Goal: Browse casually: Explore the website without a specific task or goal

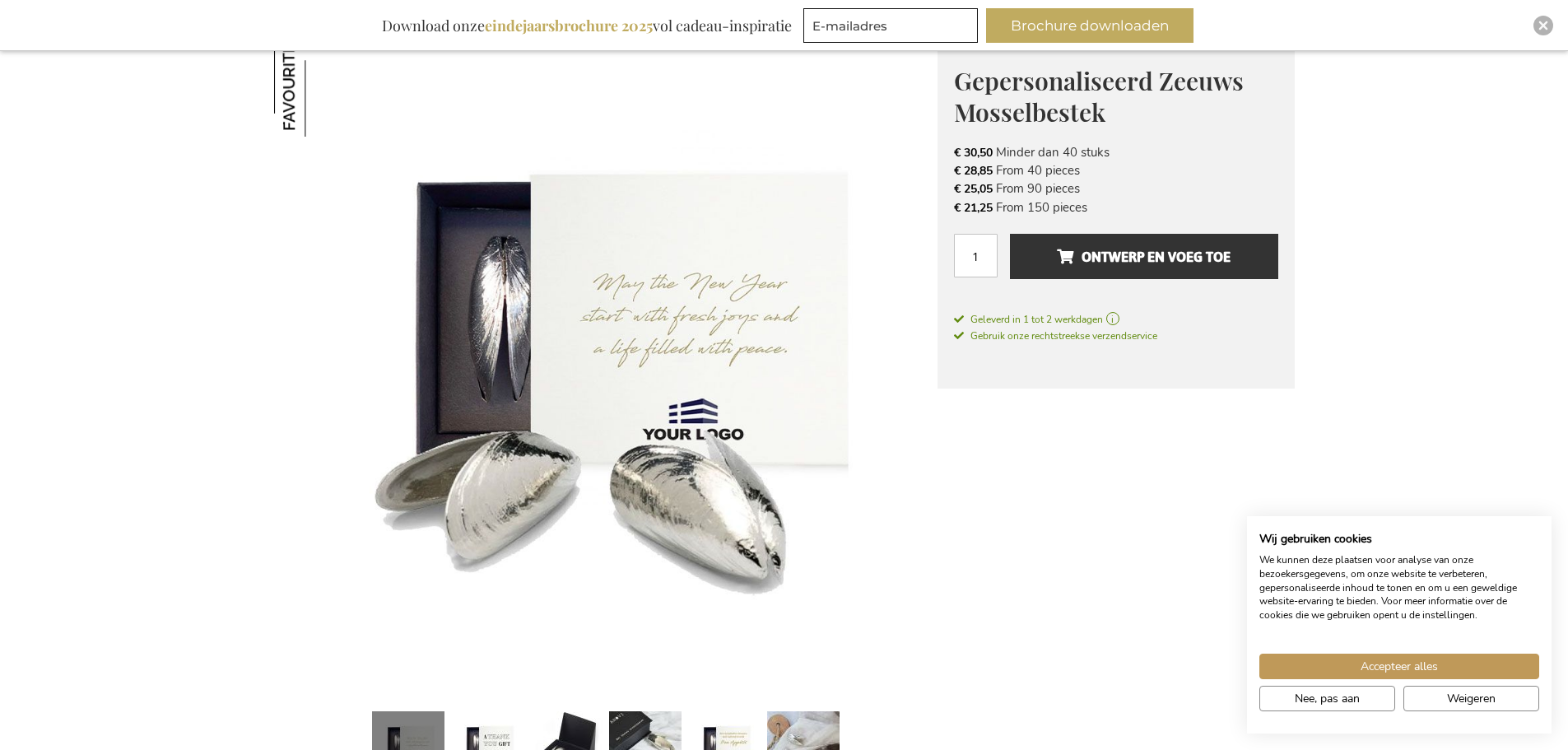
scroll to position [315, 0]
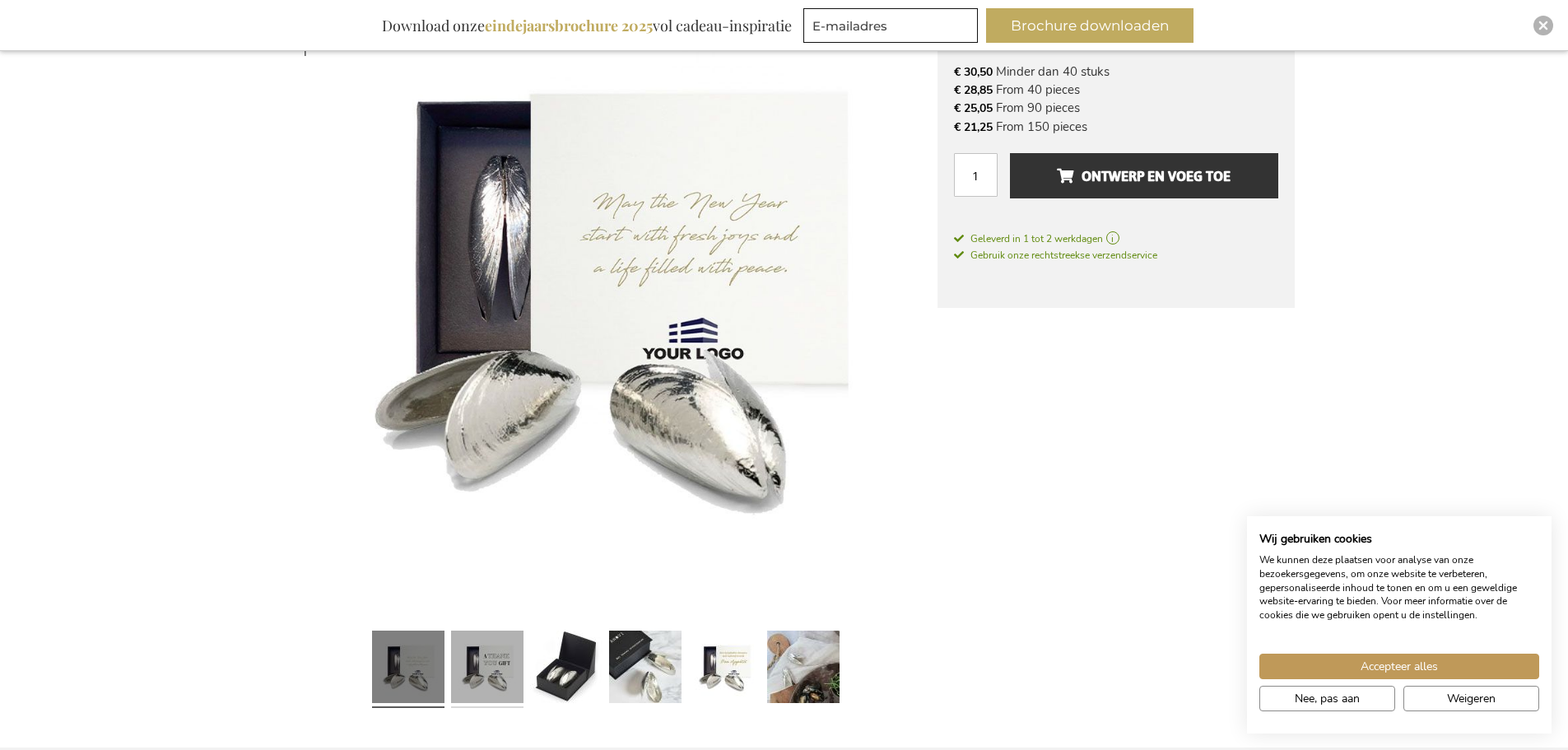
click at [492, 673] on link at bounding box center [487, 669] width 73 height 91
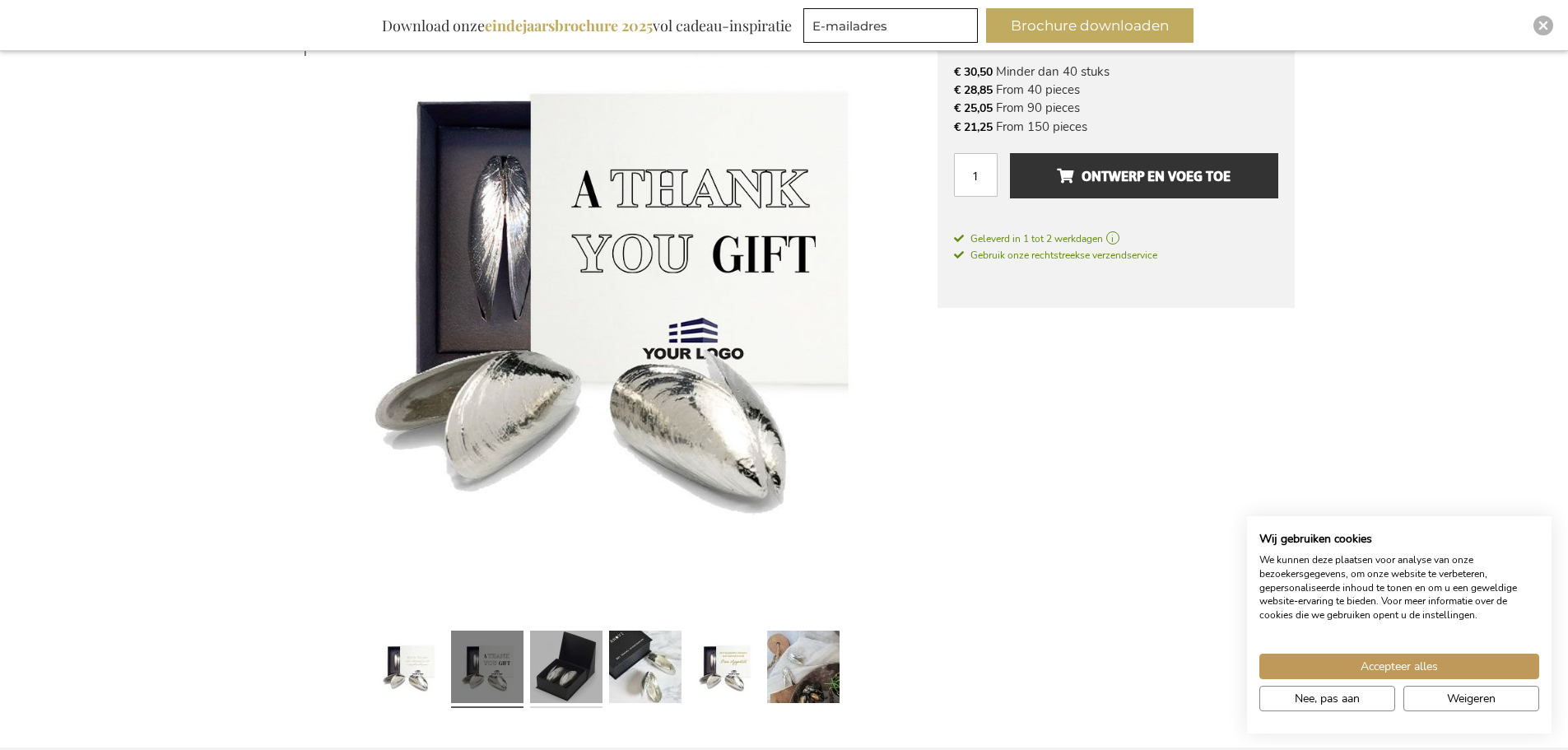
click at [575, 665] on link at bounding box center [566, 669] width 73 height 91
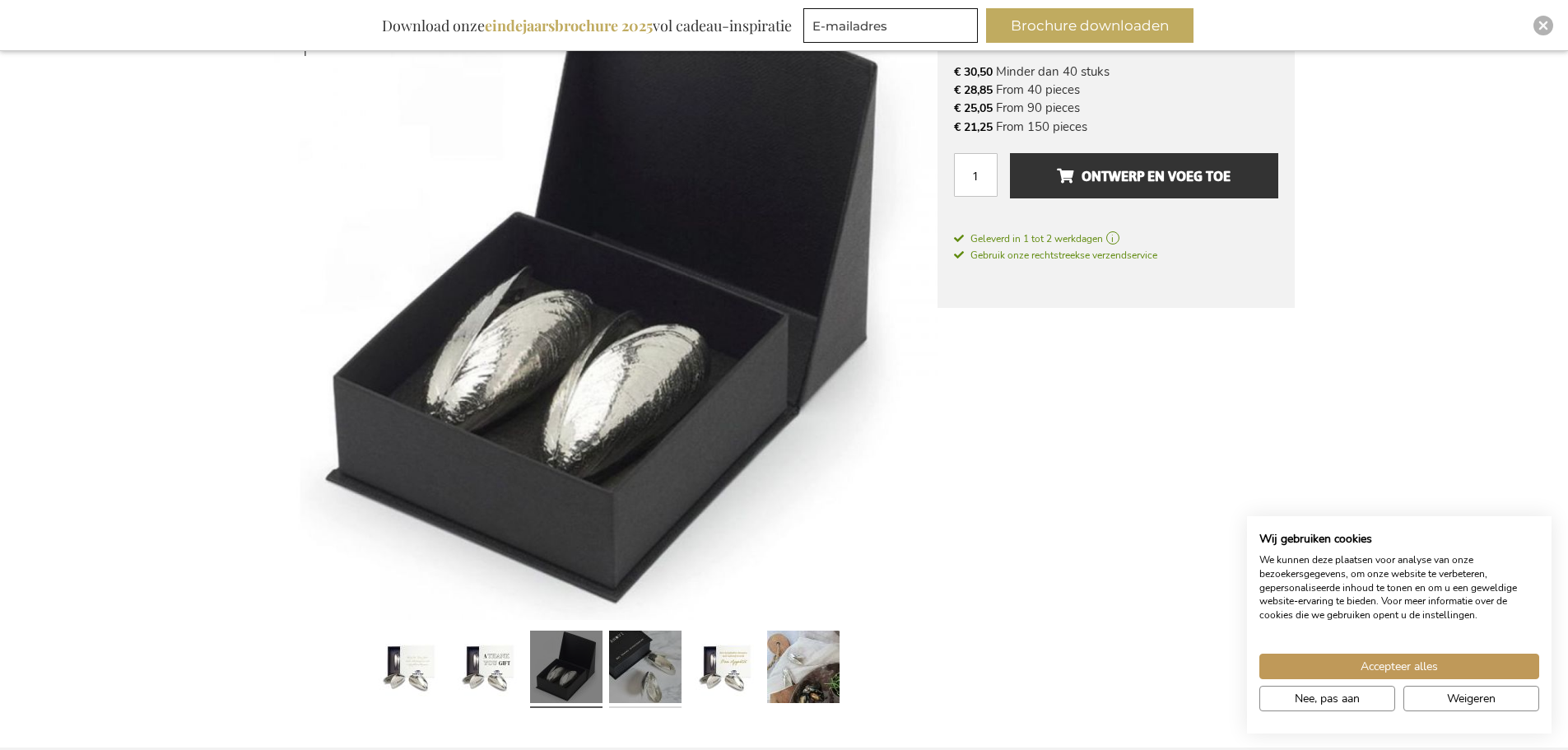
click at [663, 670] on link at bounding box center [646, 669] width 73 height 91
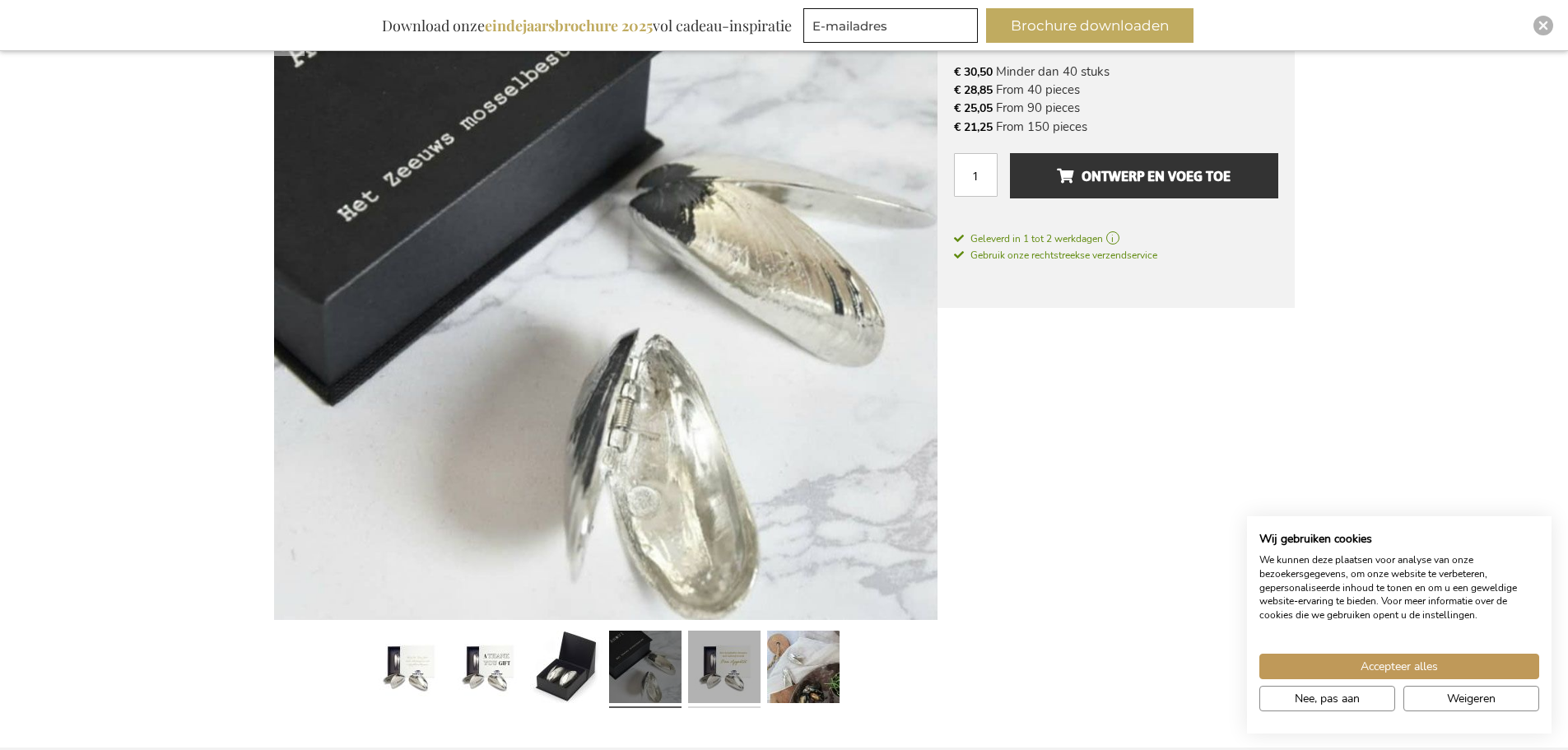
click at [738, 674] on link at bounding box center [724, 669] width 73 height 91
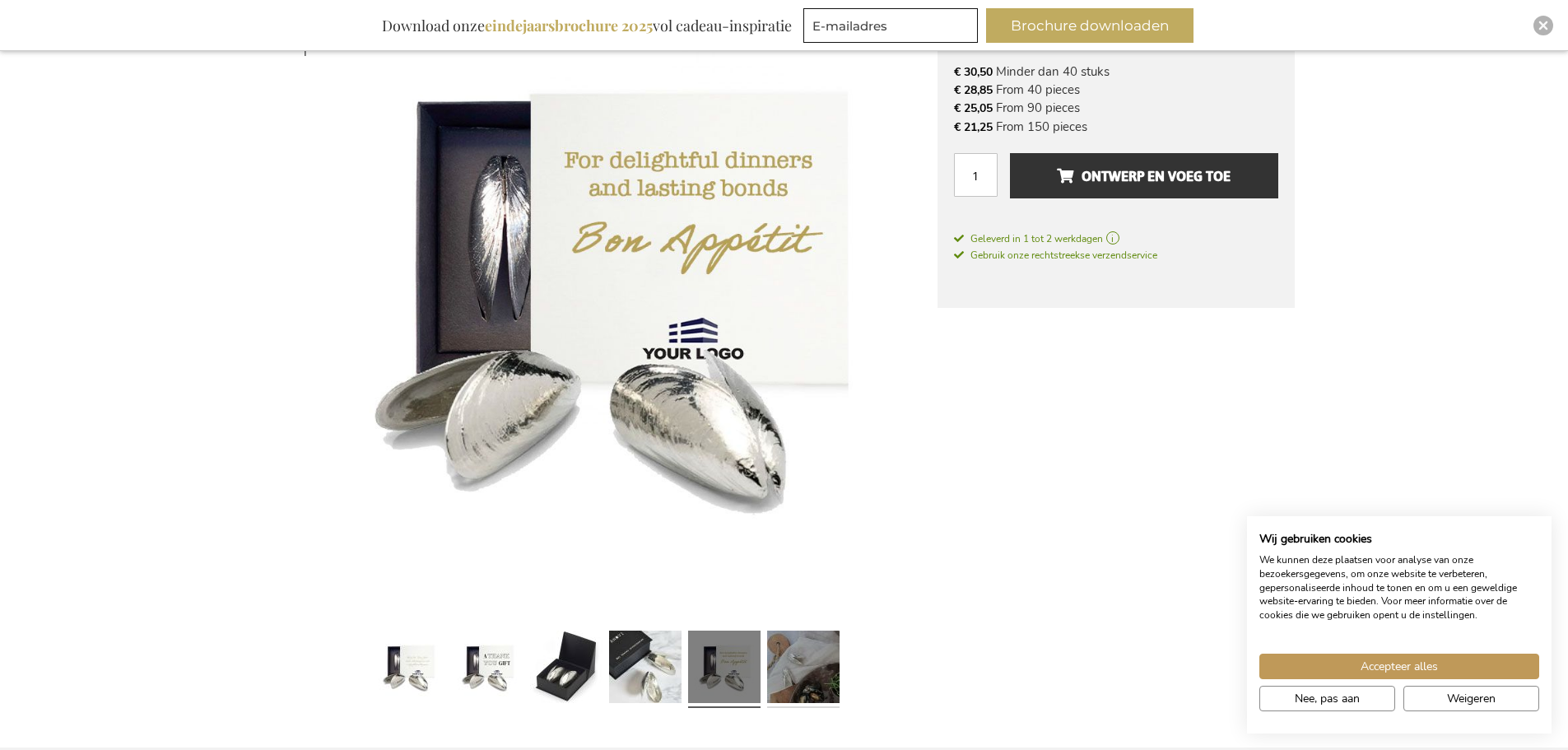
click at [813, 672] on link at bounding box center [803, 669] width 73 height 91
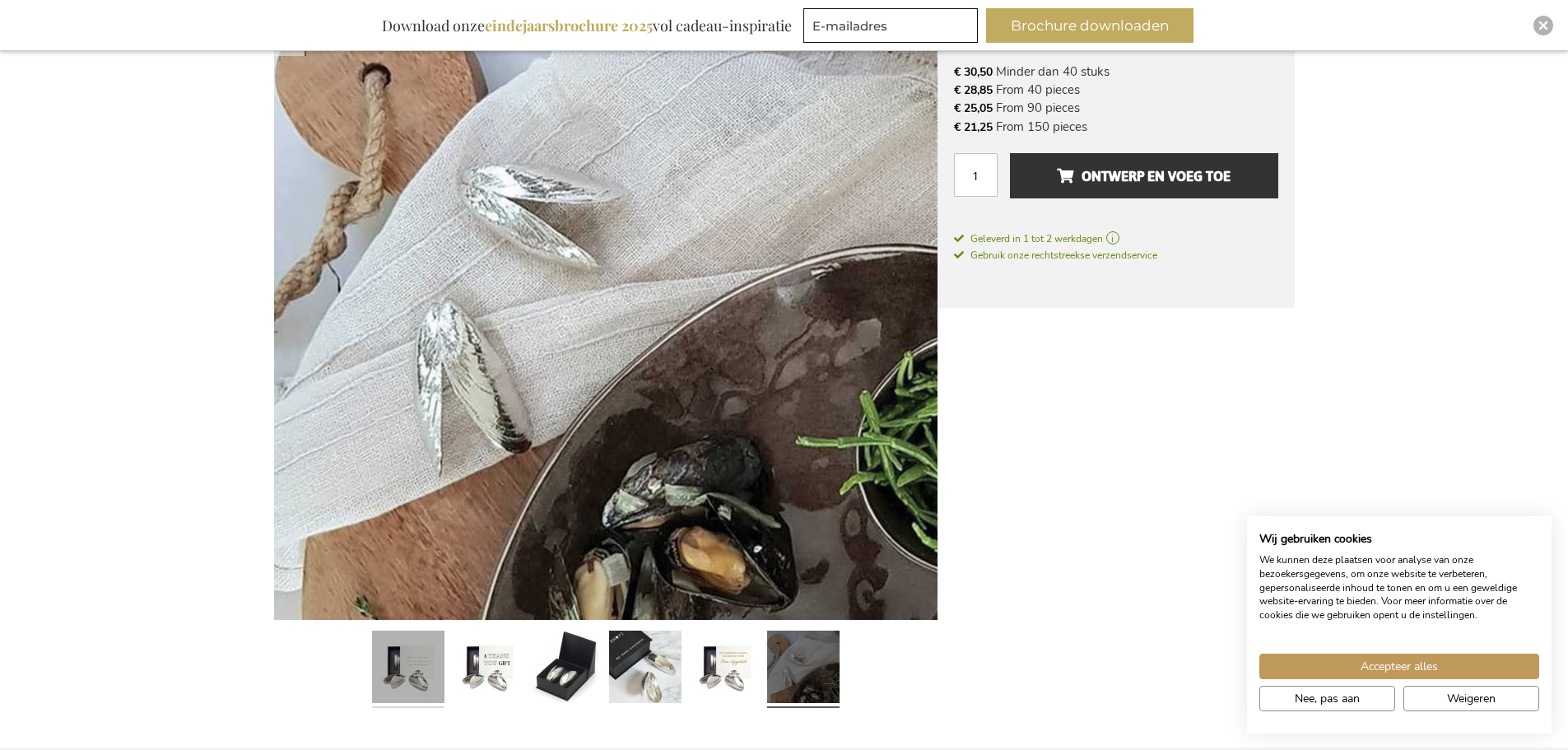
click at [438, 697] on link at bounding box center [409, 669] width 73 height 91
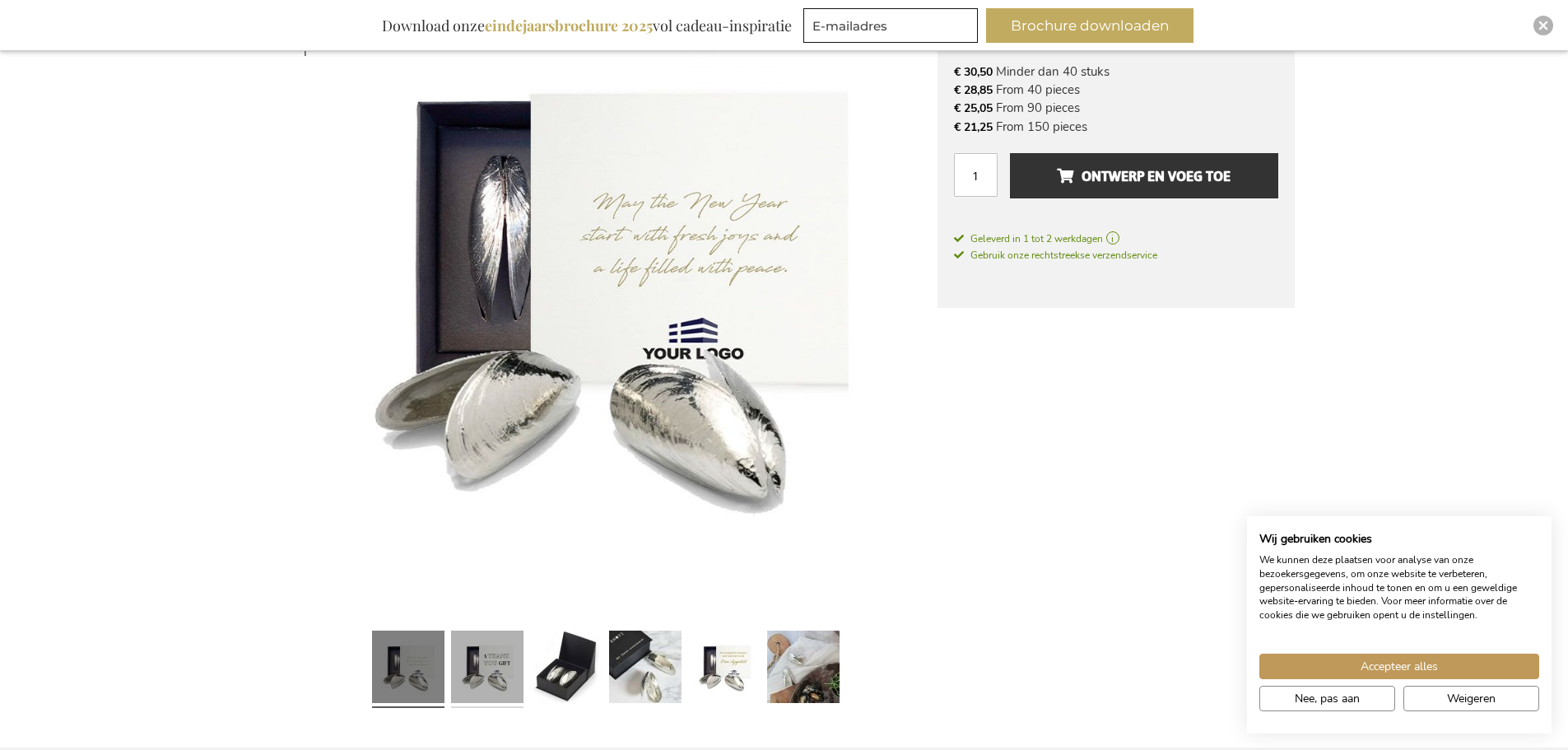
click at [476, 681] on link at bounding box center [487, 669] width 73 height 91
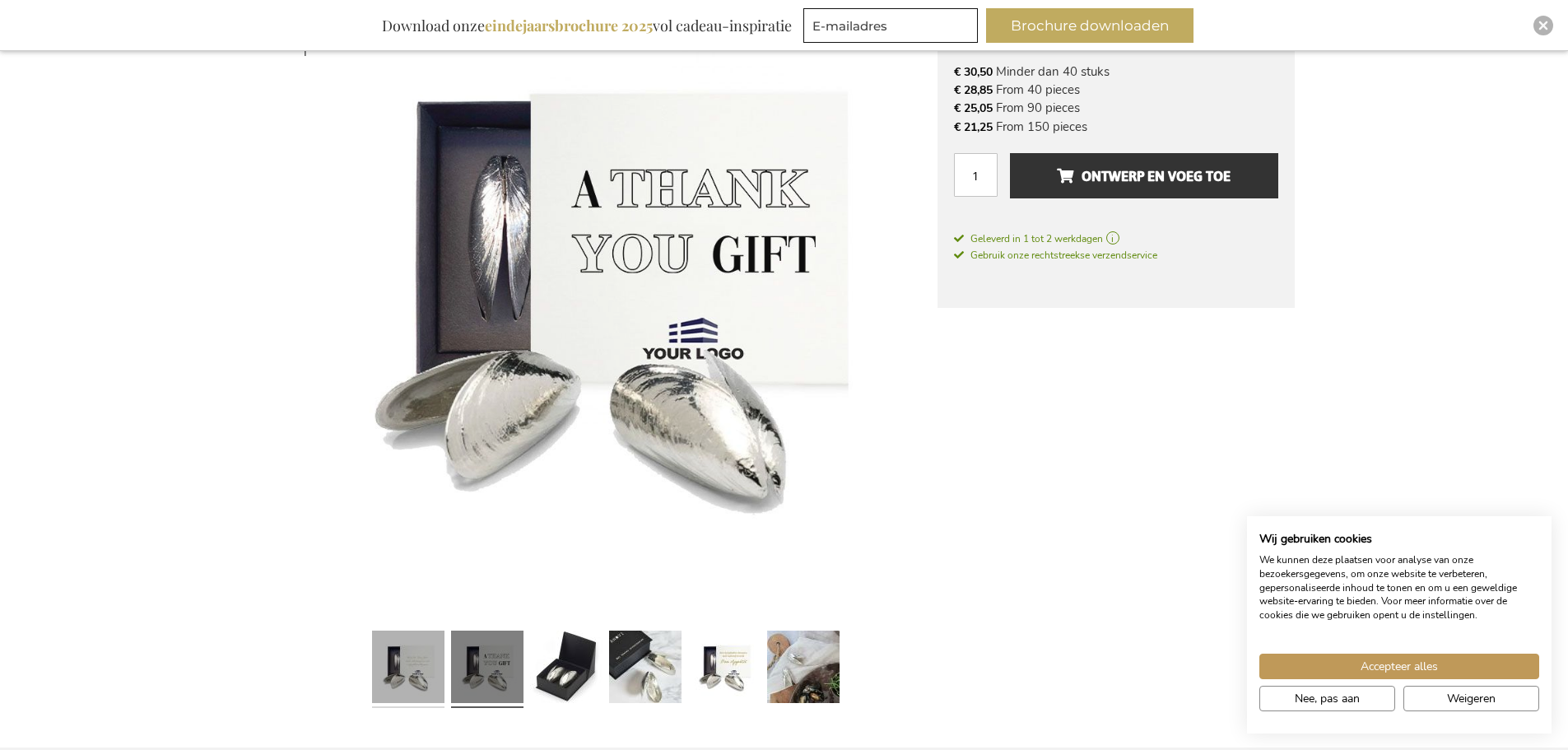
click at [411, 678] on link at bounding box center [409, 669] width 73 height 91
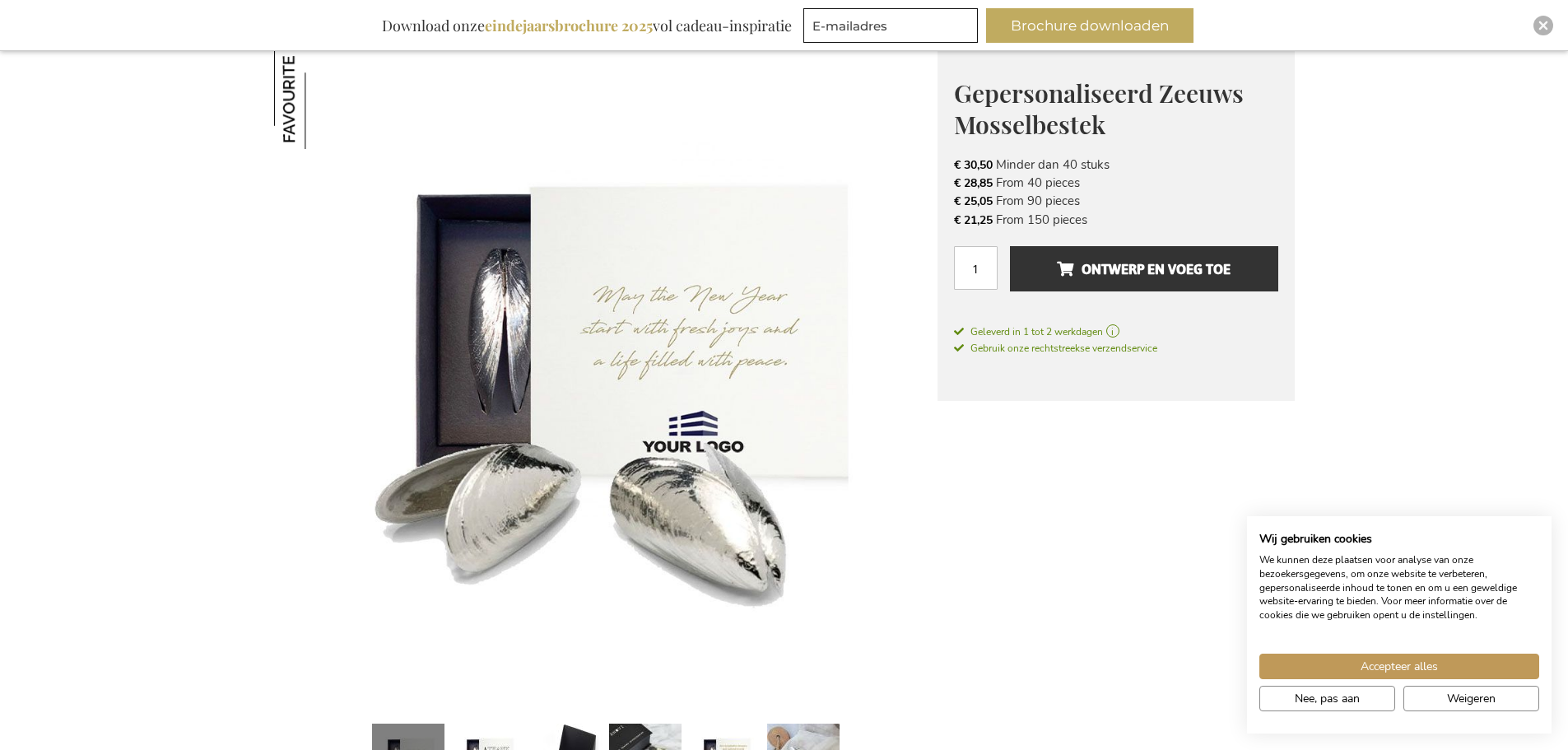
scroll to position [230, 0]
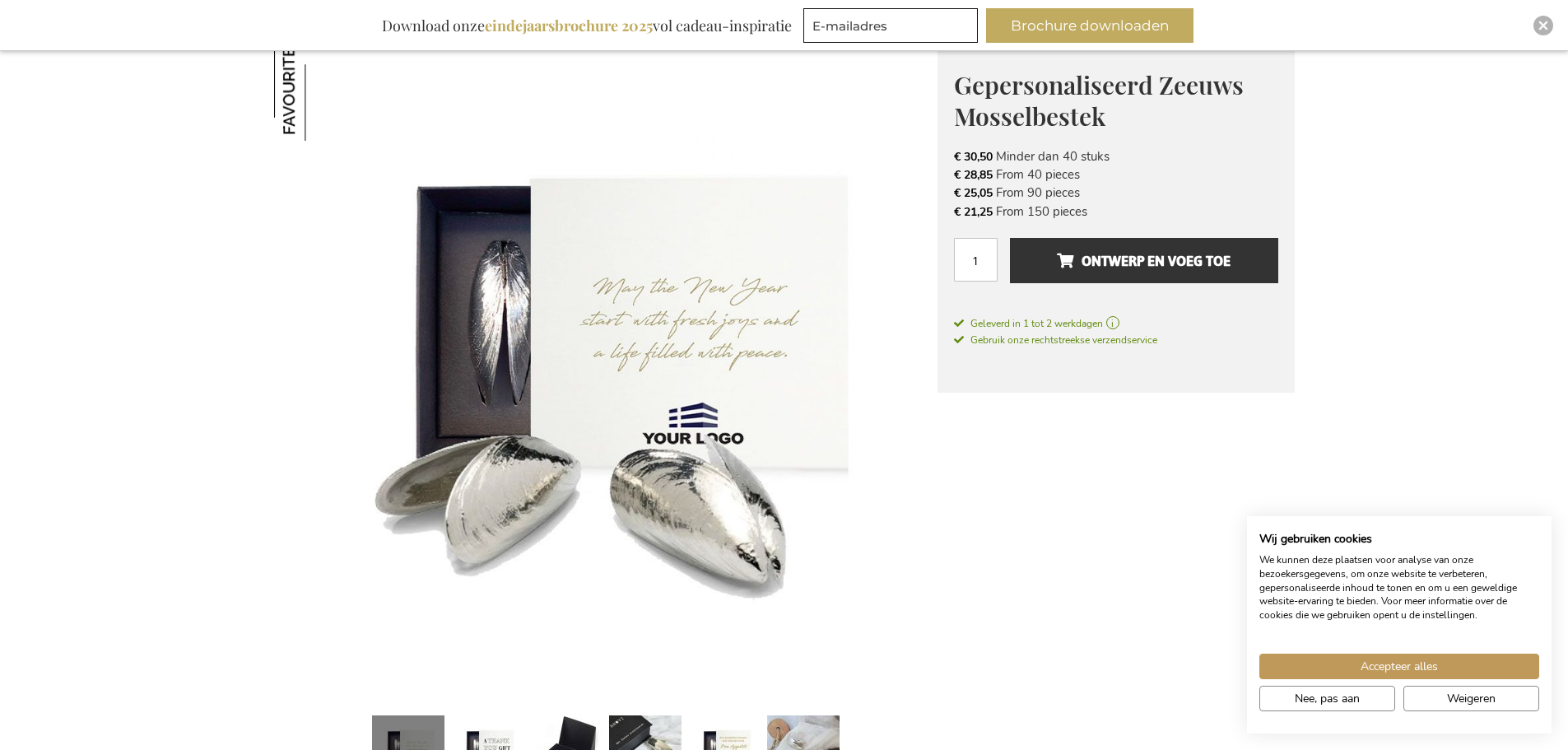
drag, startPoint x: 1085, startPoint y: 477, endPoint x: 1104, endPoint y: 469, distance: 20.6
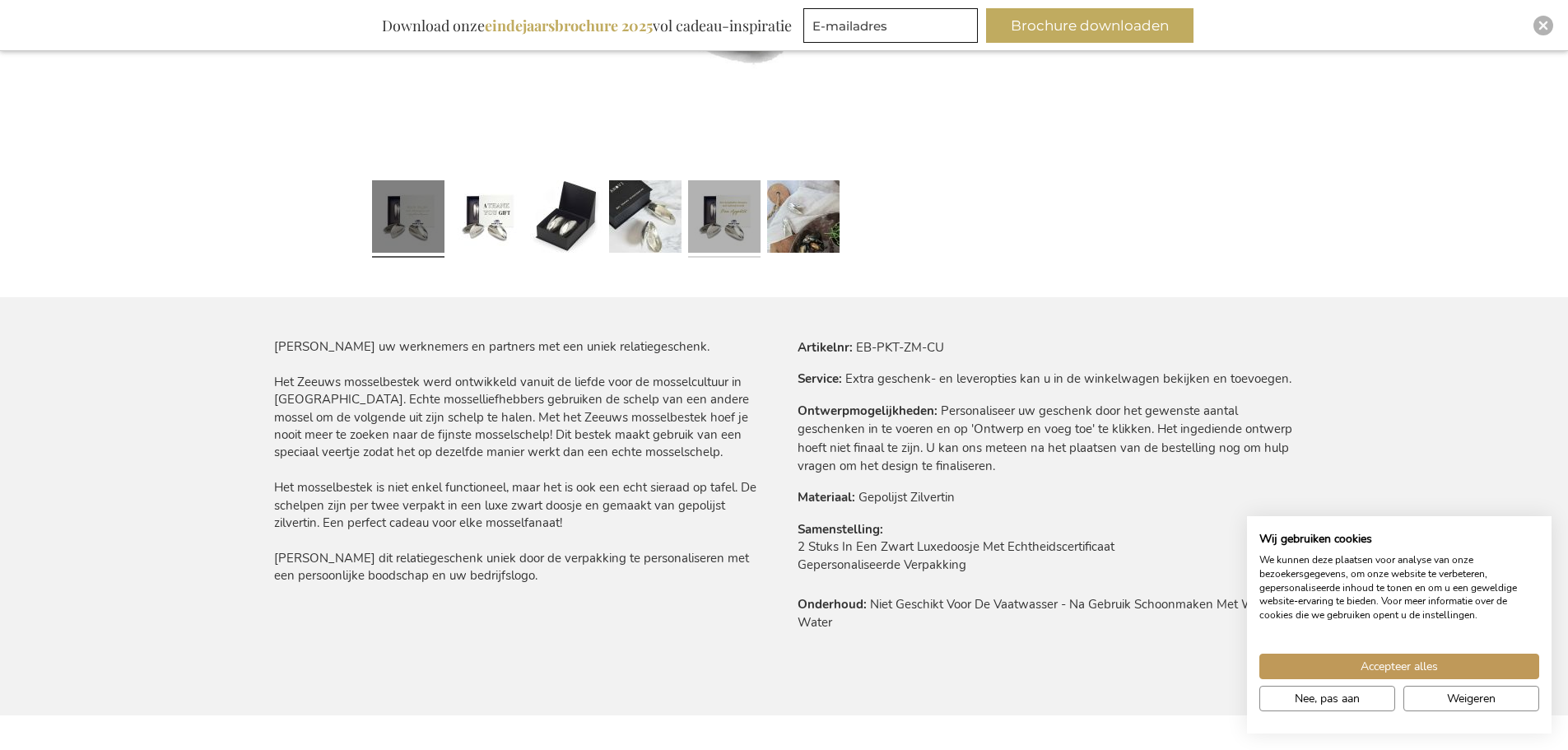
scroll to position [764, 0]
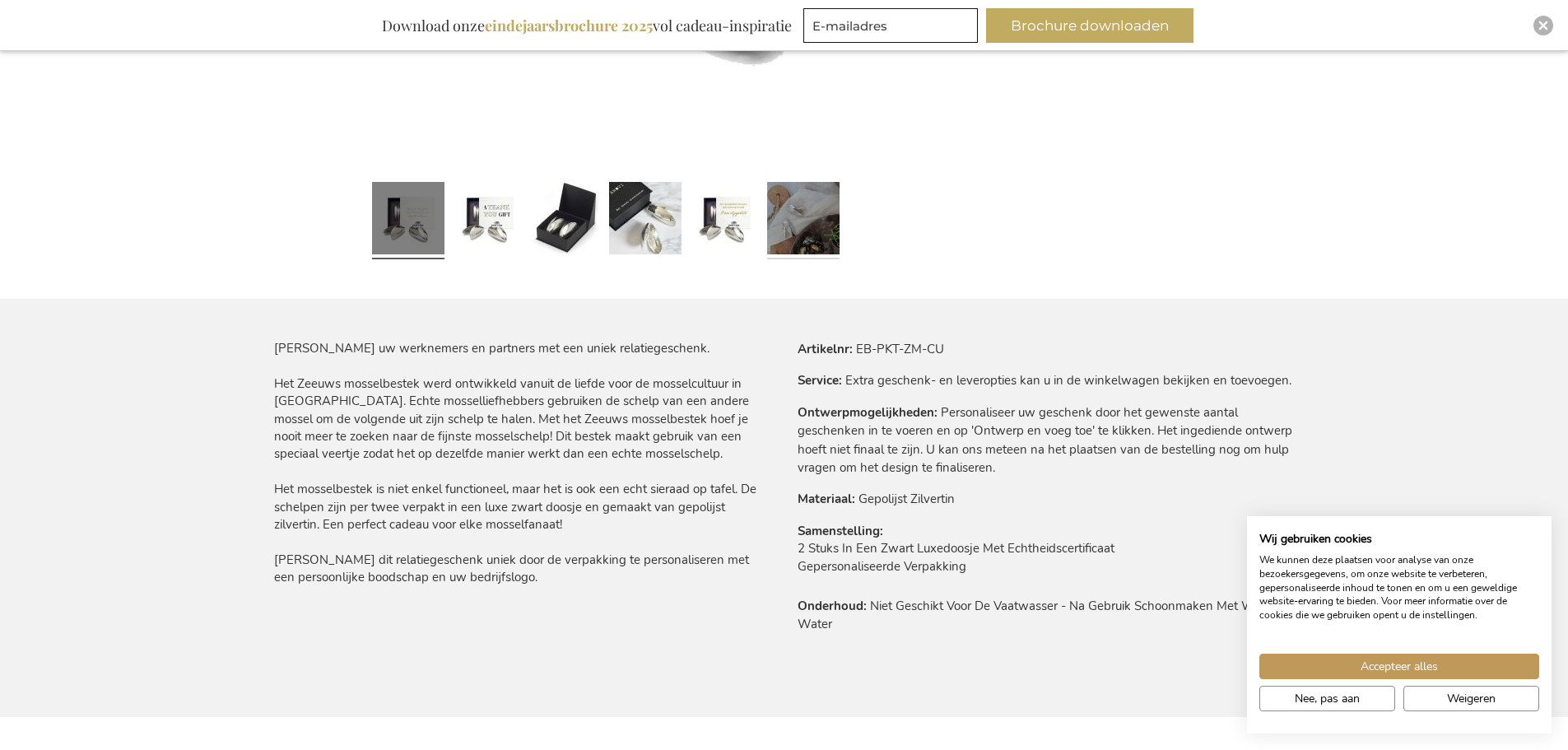
click at [796, 228] on link at bounding box center [803, 220] width 73 height 91
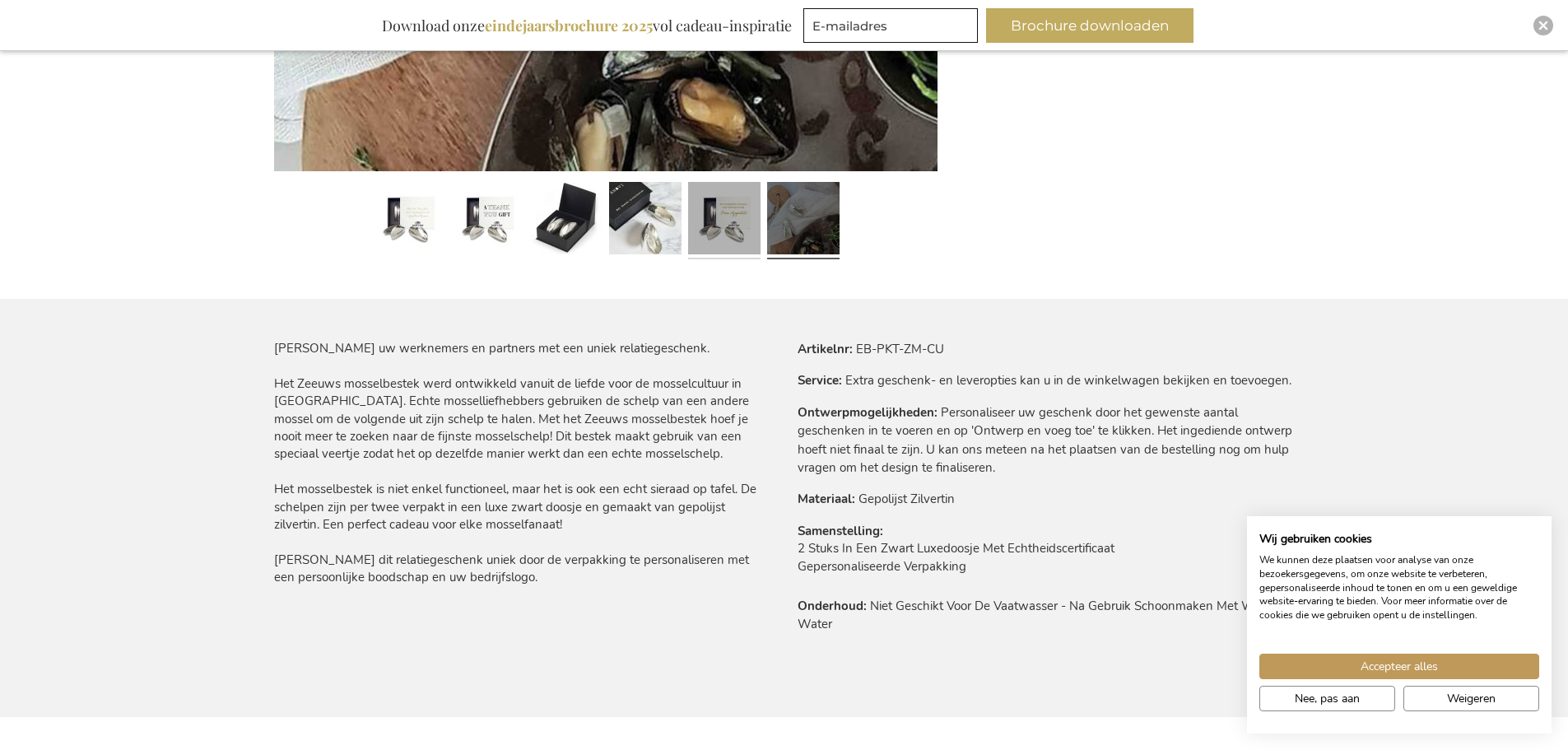
click at [746, 228] on link at bounding box center [724, 220] width 73 height 91
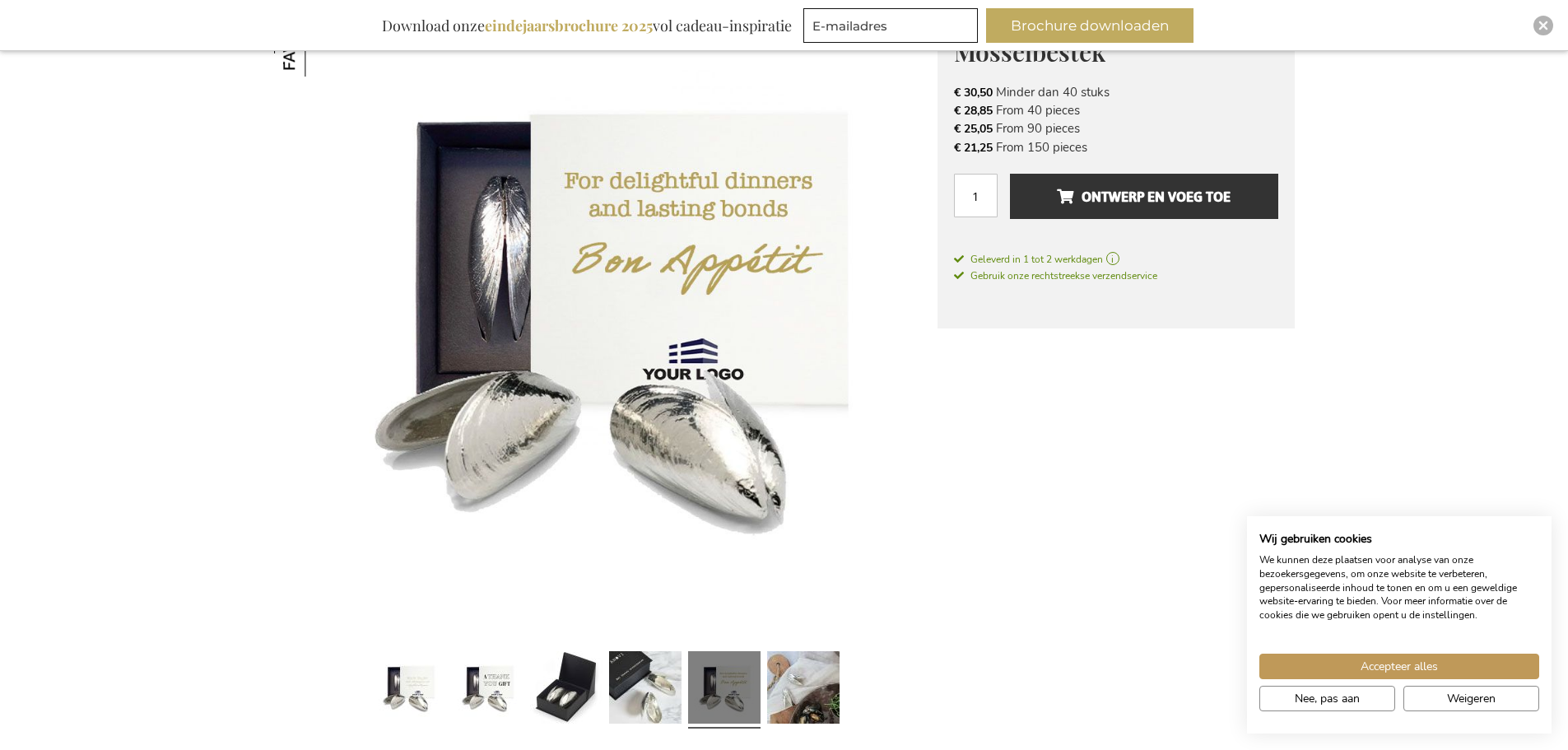
scroll to position [283, 0]
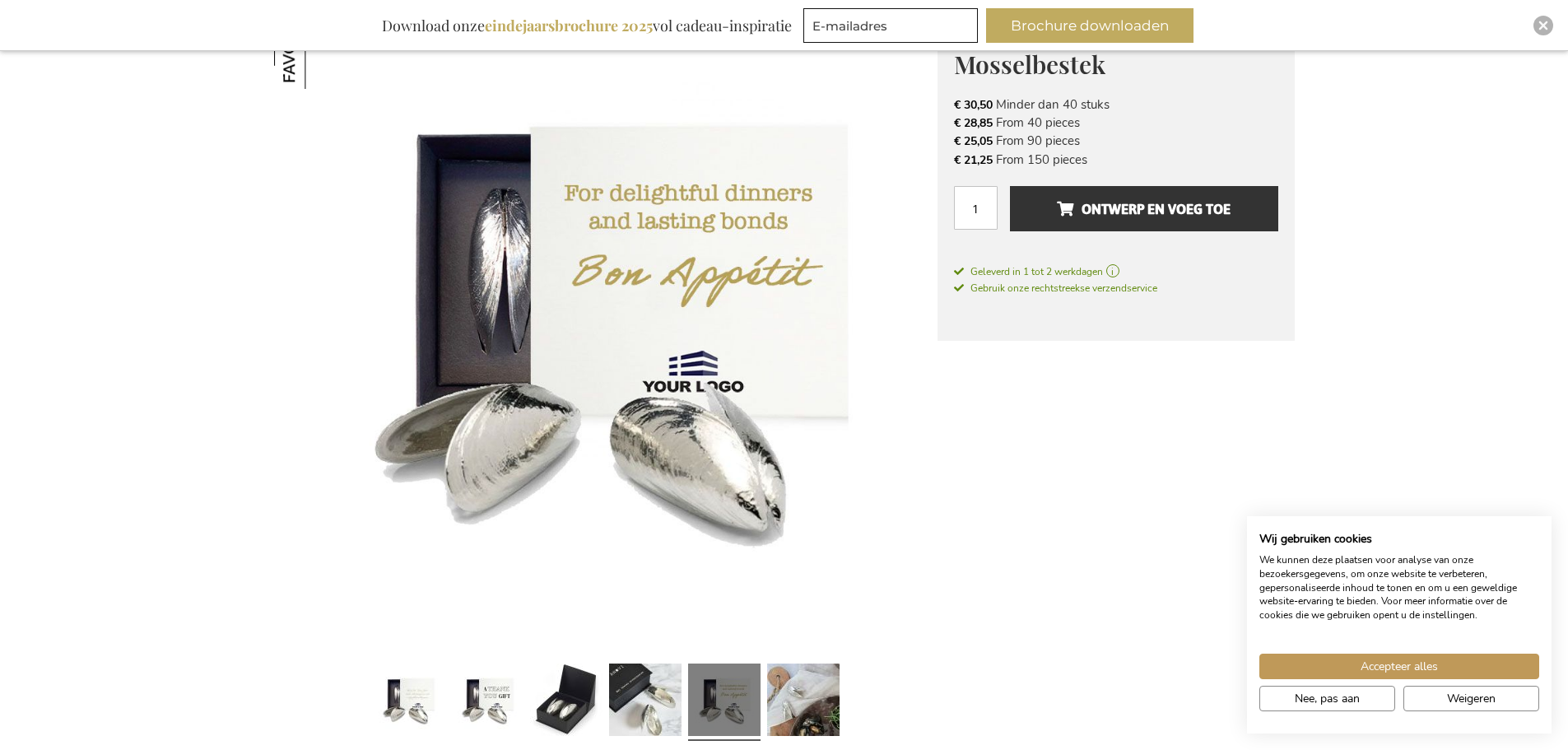
click at [714, 676] on link at bounding box center [724, 702] width 73 height 91
click at [635, 691] on link at bounding box center [646, 702] width 73 height 91
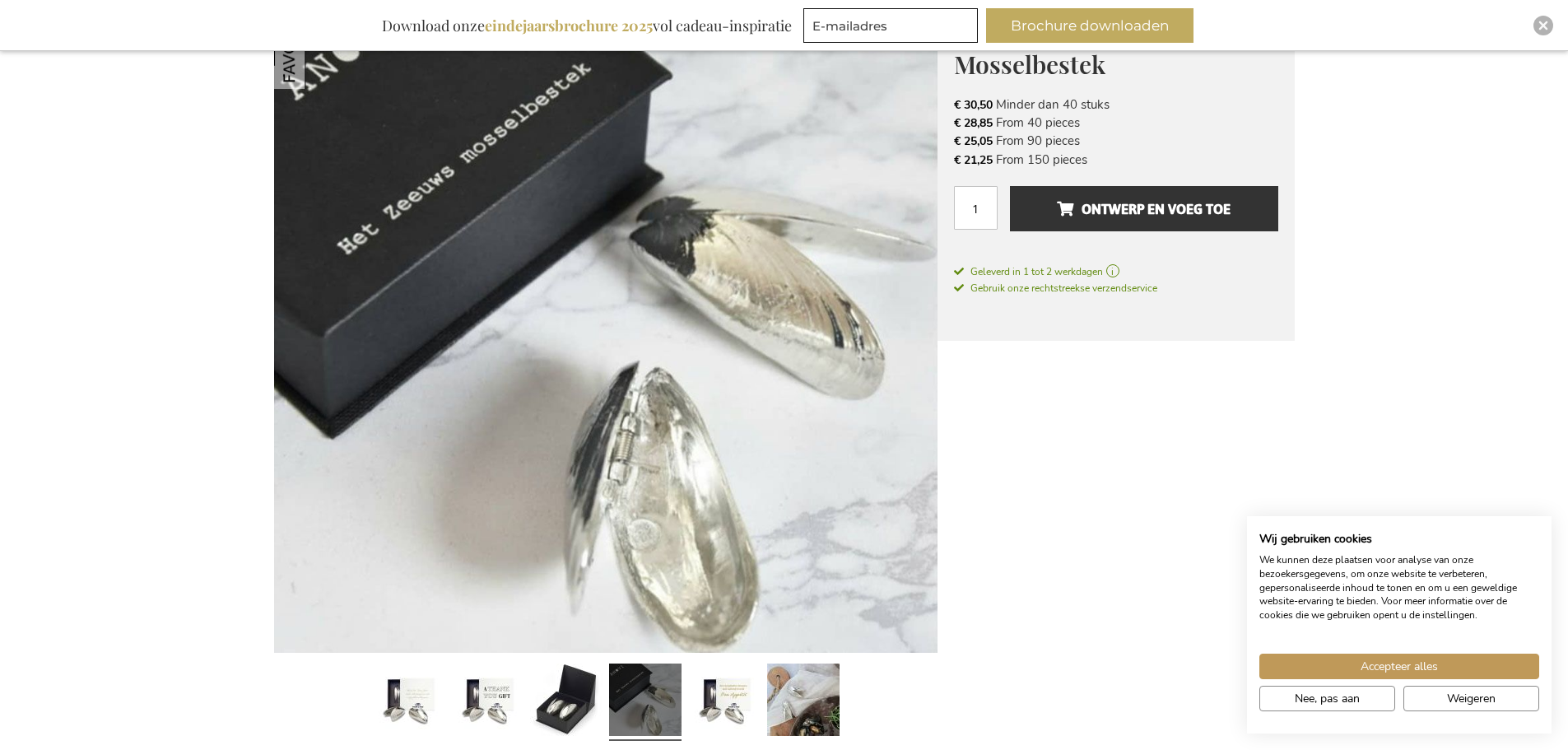
click at [525, 680] on div at bounding box center [487, 702] width 79 height 91
click at [473, 689] on link at bounding box center [487, 702] width 73 height 91
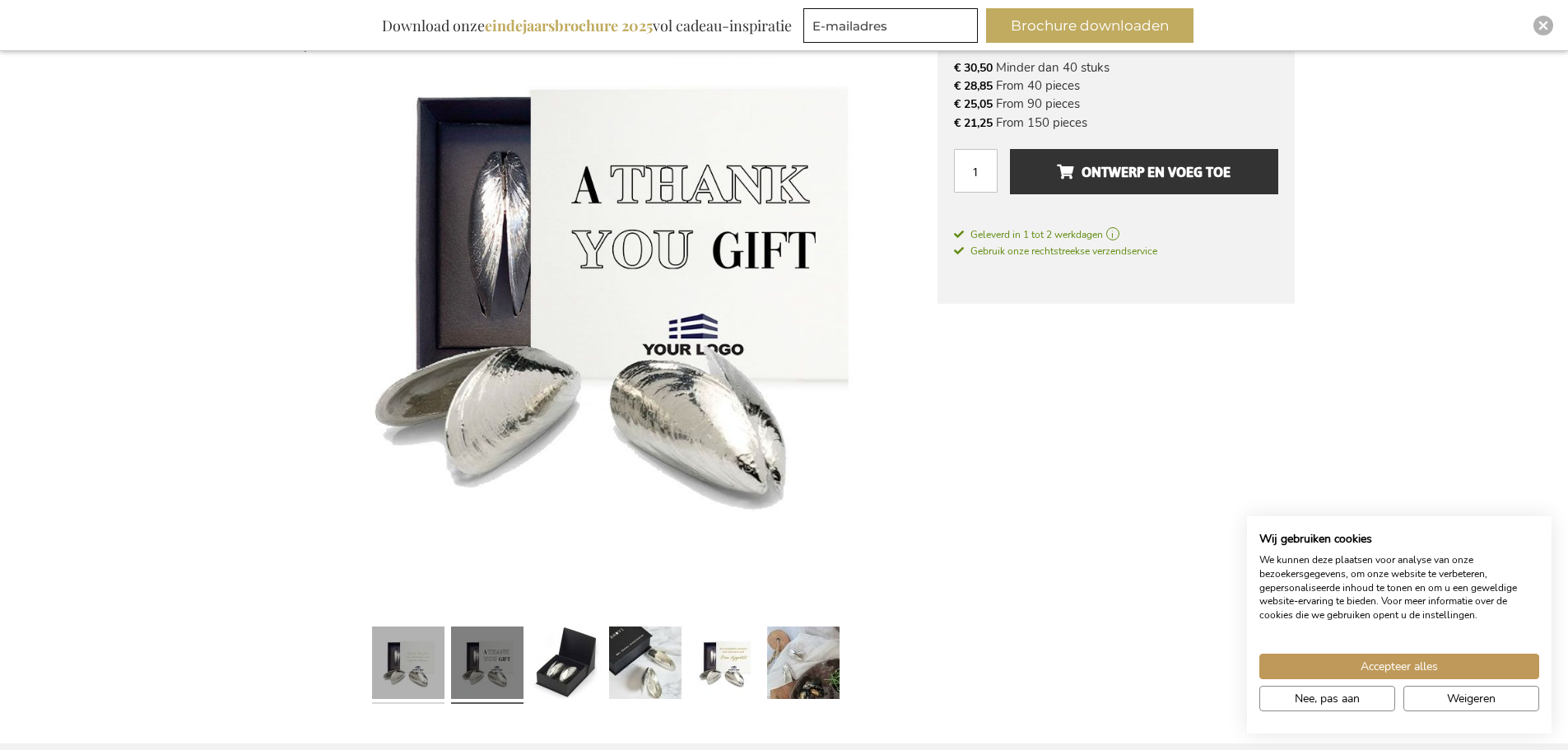
scroll to position [0, 0]
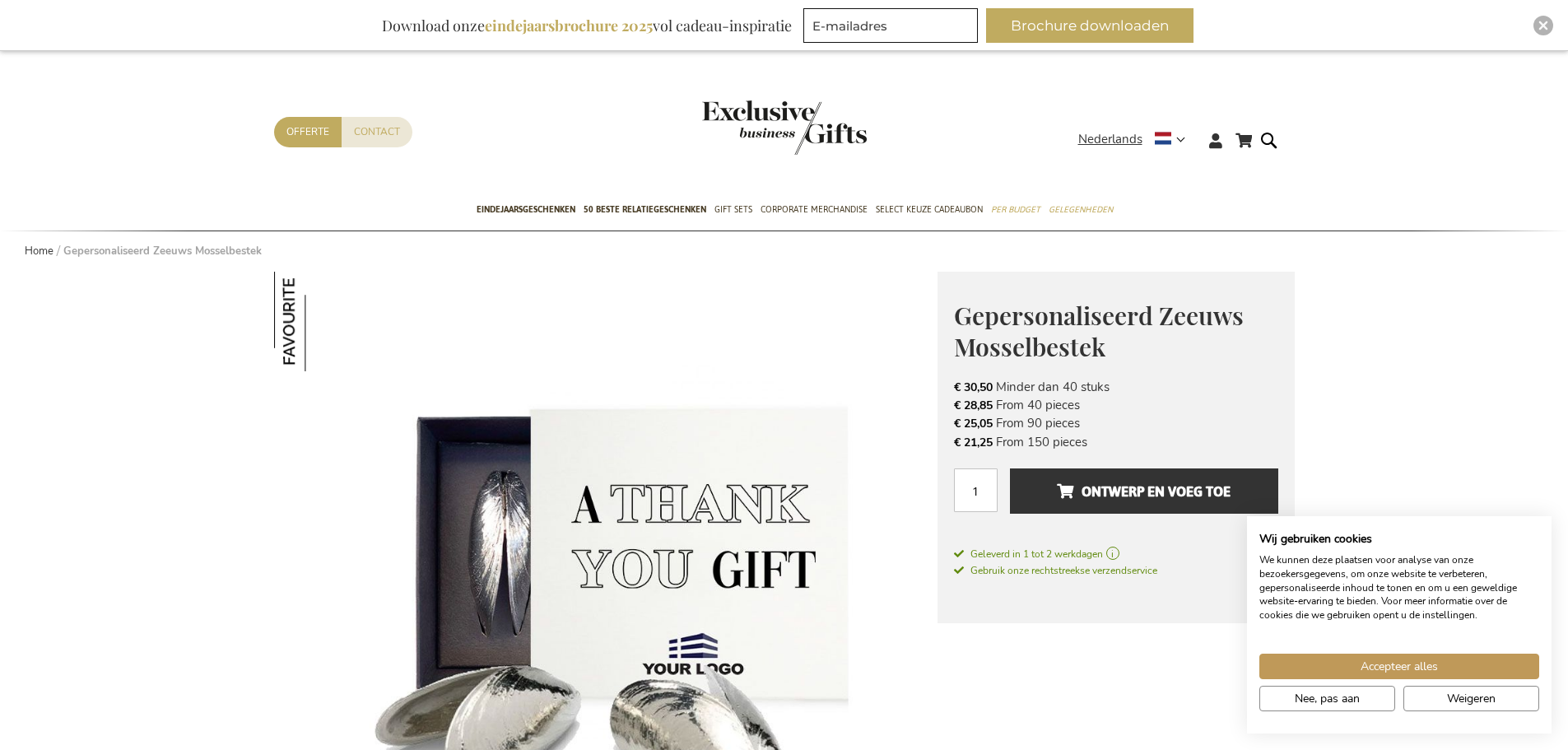
click at [589, 527] on img at bounding box center [606, 604] width 663 height 664
click at [354, 462] on img at bounding box center [606, 604] width 663 height 664
